Goal: Task Accomplishment & Management: Use online tool/utility

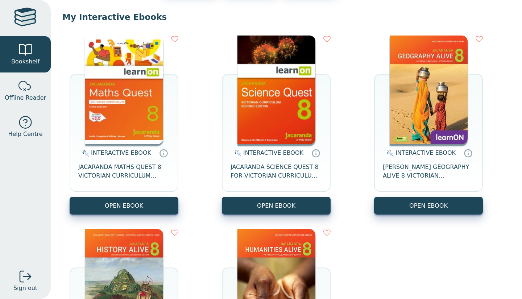
scroll to position [64, 0]
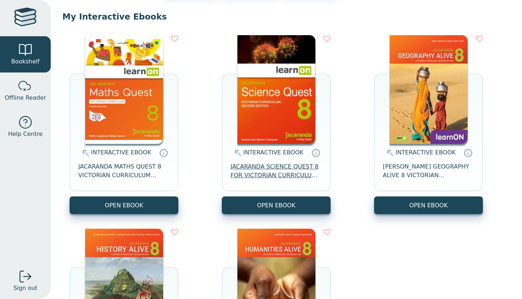
click at [285, 174] on span "JACARANDA SCIENCE QUEST 8 FOR VICTORIAN CURRICULUM LEARNON 2E EBOOK" at bounding box center [276, 170] width 91 height 17
click at [140, 177] on span "JACARANDA MATHS QUEST 8 VICTORIAN CURRICULUM LEARNON EBOOK 3E" at bounding box center [123, 170] width 91 height 17
